Goal: Task Accomplishment & Management: Complete application form

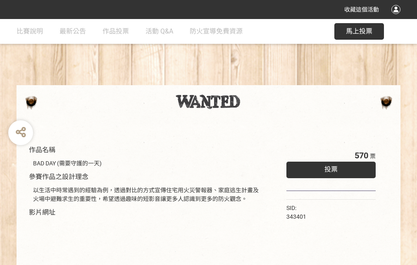
click at [397, 17] on div "收藏這個活動" at bounding box center [208, 9] width 417 height 19
click at [258, 81] on div "作品名稱 BAD DAY (需要守護的一天) 參賽作品之設計理念 以生活中時常遇到的經驗為例，透過對比的方式宣傳住宅用火災警報器、家庭逃生計畫及火場中避難求生…" at bounding box center [208, 192] width 417 height 347
click at [329, 167] on span "投票" at bounding box center [330, 169] width 13 height 8
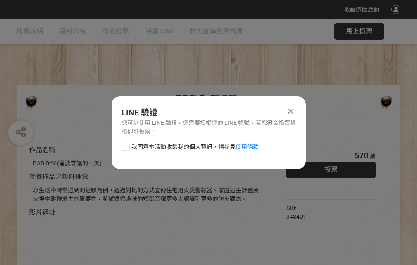
click at [125, 145] on div at bounding box center [125, 146] width 8 height 8
checkbox input "true"
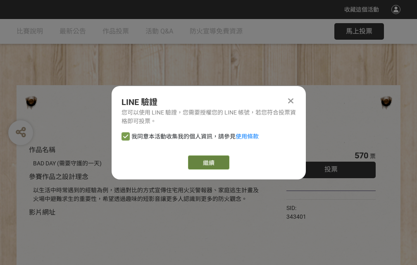
click at [208, 162] on link "繼續" at bounding box center [208, 162] width 41 height 14
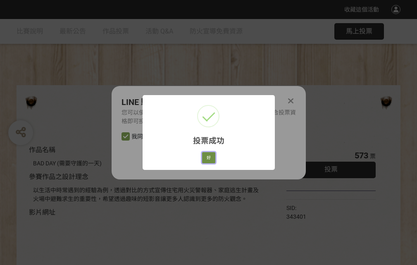
click at [206, 156] on button "好" at bounding box center [208, 158] width 13 height 12
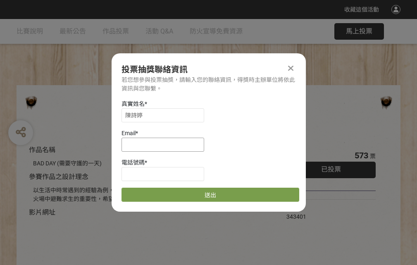
click at [165, 144] on input at bounding box center [162, 144] width 83 height 14
type input "[EMAIL_ADDRESS][DOMAIN_NAME]"
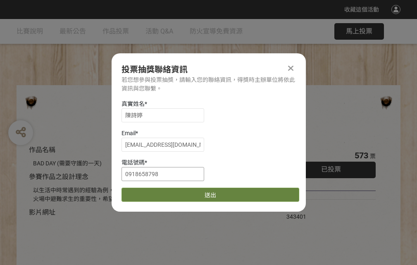
type input "0918658798"
click at [145, 192] on button "送出" at bounding box center [210, 194] width 178 height 14
